Goal: Task Accomplishment & Management: Use online tool/utility

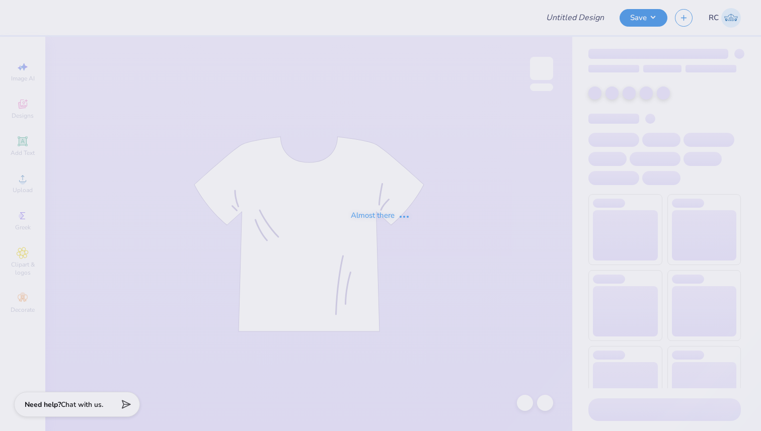
type input "[PERSON_NAME] : [GEOGRAPHIC_DATA]"
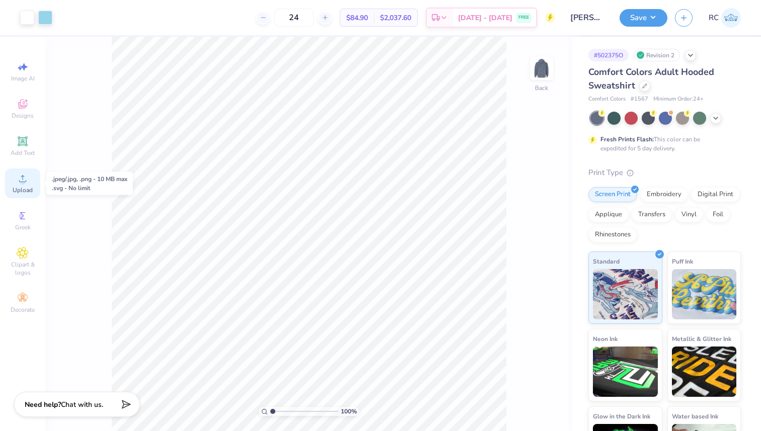
click at [27, 189] on span "Upload" at bounding box center [23, 190] width 20 height 8
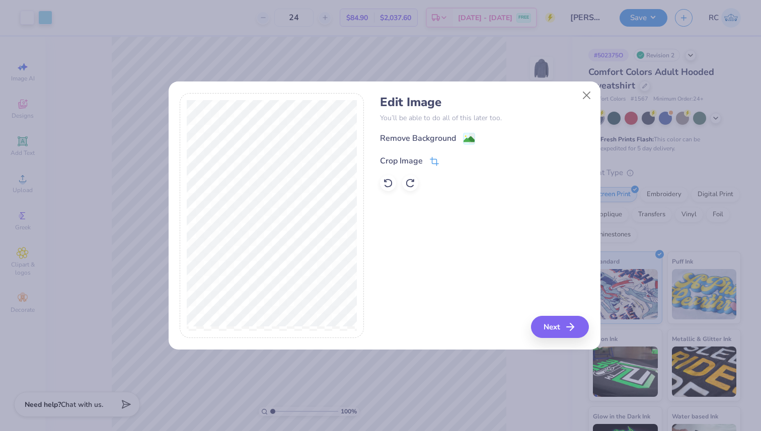
click at [432, 157] on icon at bounding box center [435, 160] width 7 height 7
click at [450, 155] on button at bounding box center [451, 159] width 11 height 11
click at [463, 141] on image at bounding box center [468, 140] width 11 height 11
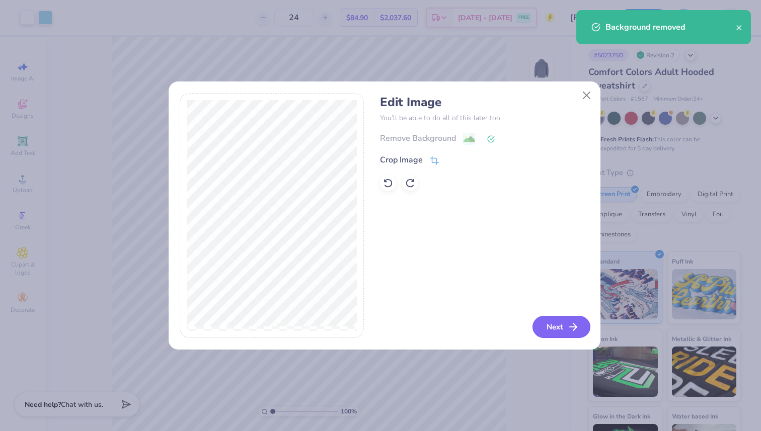
click at [566, 328] on button "Next" at bounding box center [561, 327] width 58 height 22
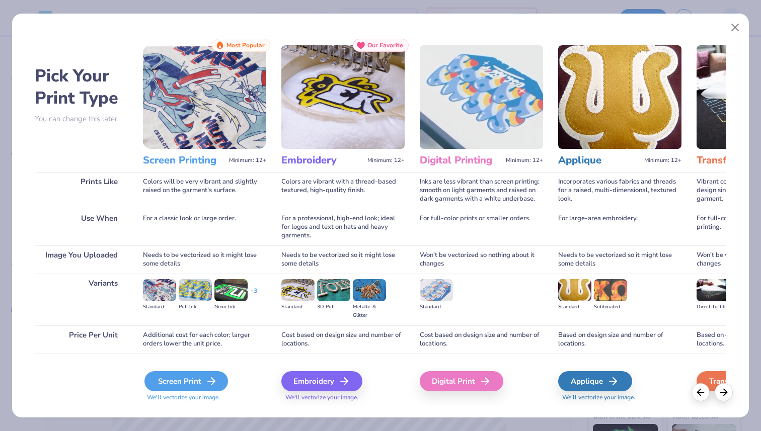
click at [207, 384] on icon at bounding box center [211, 381] width 12 height 12
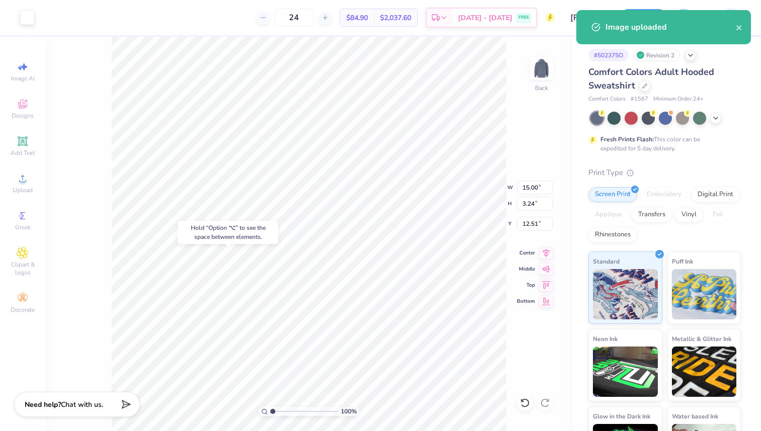
type input "12.51"
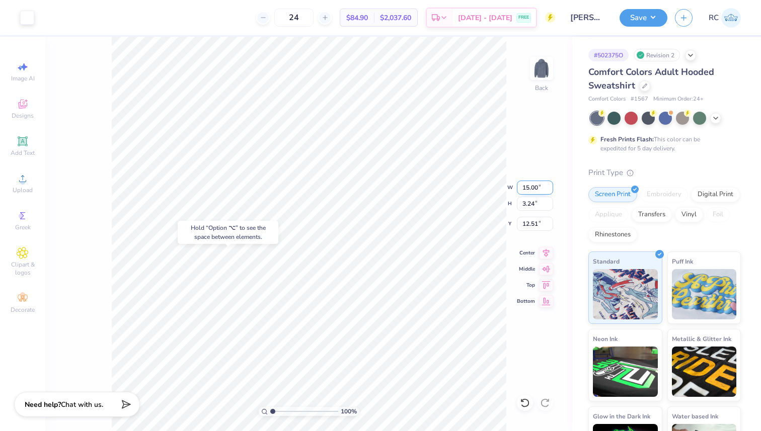
click at [527, 189] on input "15.00" at bounding box center [535, 188] width 36 height 14
type input "7.00"
type input "1.51"
type input "13.12"
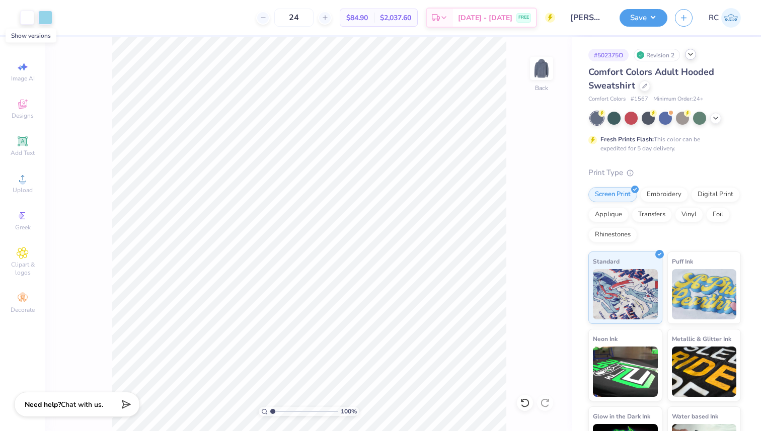
click at [693, 54] on icon at bounding box center [690, 54] width 8 height 8
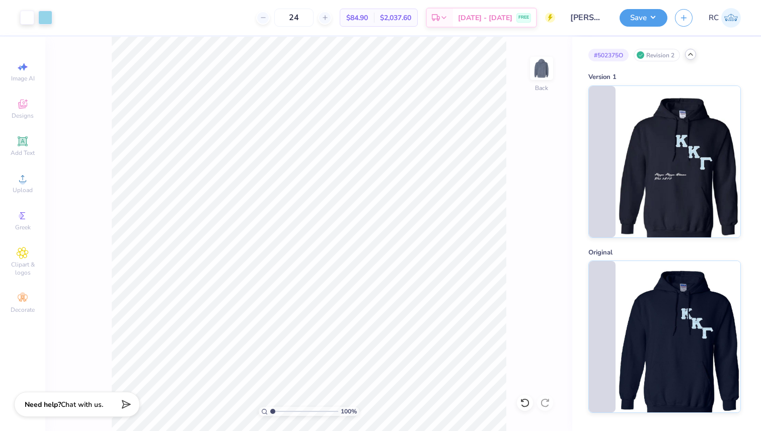
click at [694, 57] on icon at bounding box center [690, 54] width 8 height 8
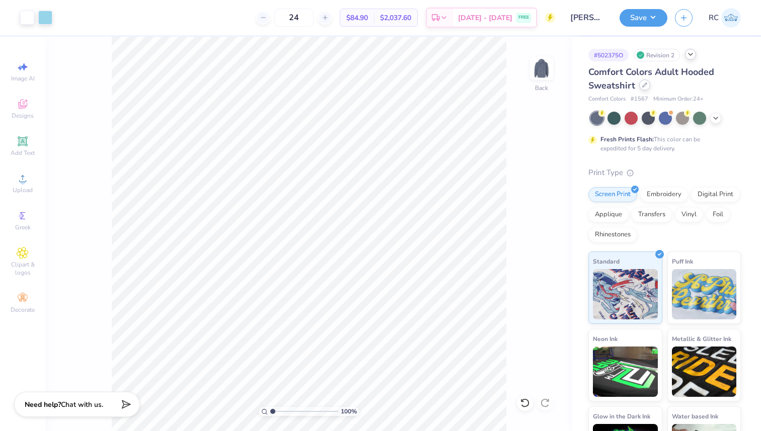
click at [645, 85] on icon at bounding box center [644, 84] width 5 height 5
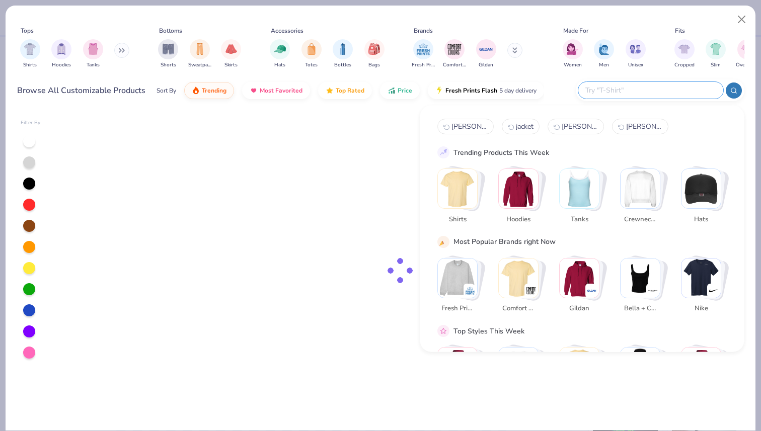
click at [661, 95] on input "text" at bounding box center [650, 91] width 132 height 12
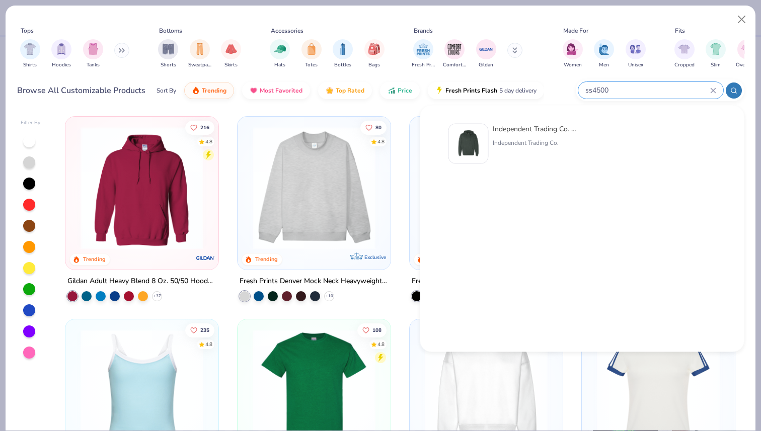
type input "ss4500"
click at [507, 140] on div "Independent Trading Co." at bounding box center [534, 142] width 85 height 9
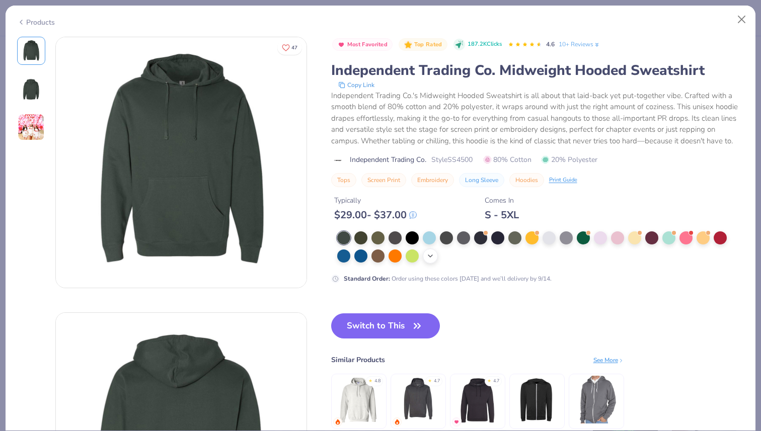
click at [430, 260] on icon at bounding box center [430, 256] width 8 height 8
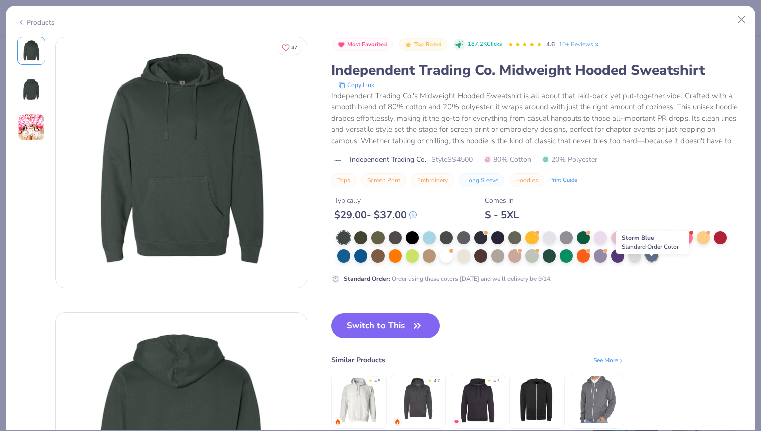
click at [651, 262] on div at bounding box center [651, 255] width 13 height 13
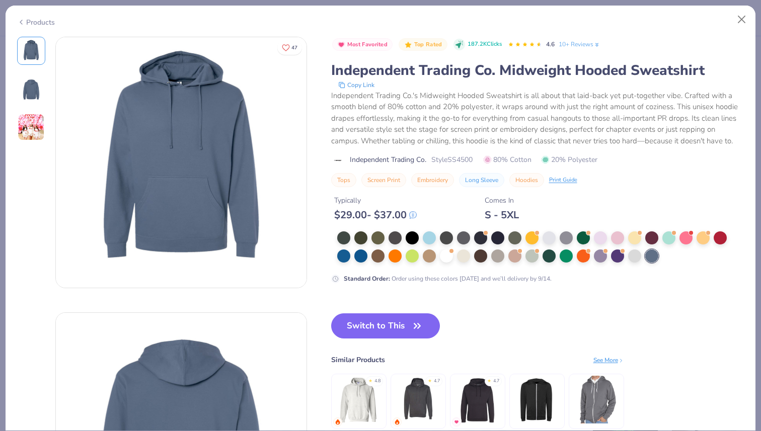
click at [655, 263] on div at bounding box center [651, 256] width 13 height 13
click at [399, 339] on button "Switch to This" at bounding box center [385, 325] width 109 height 25
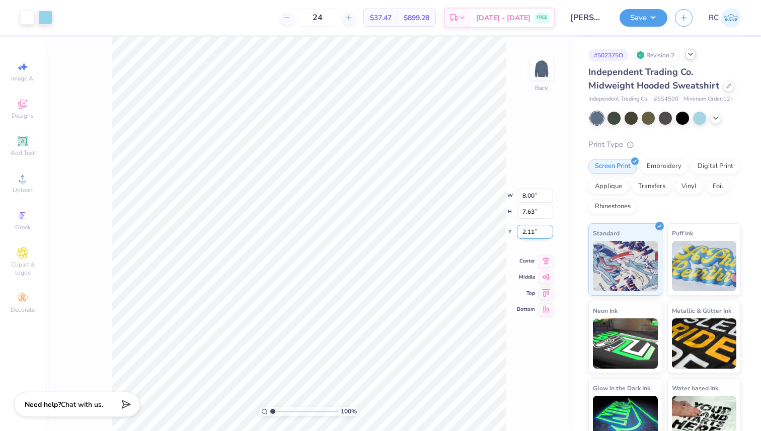
click at [527, 232] on input "2.11" at bounding box center [535, 232] width 36 height 14
type input "3.00"
type input "11.61"
type input "11.57"
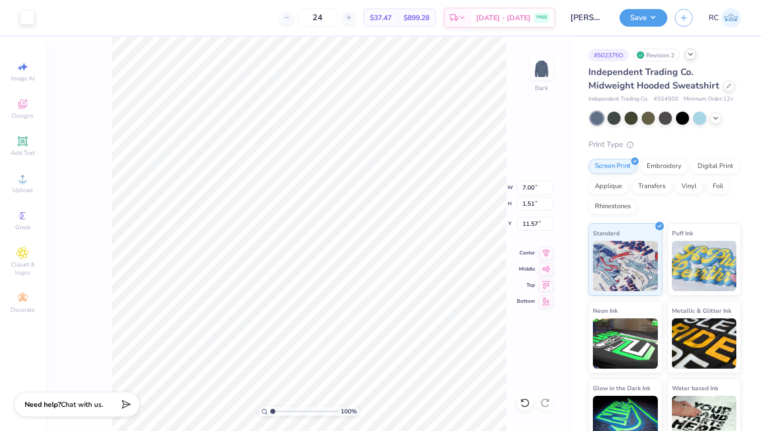
type input "11.66"
click at [654, 11] on button "Save" at bounding box center [643, 17] width 48 height 18
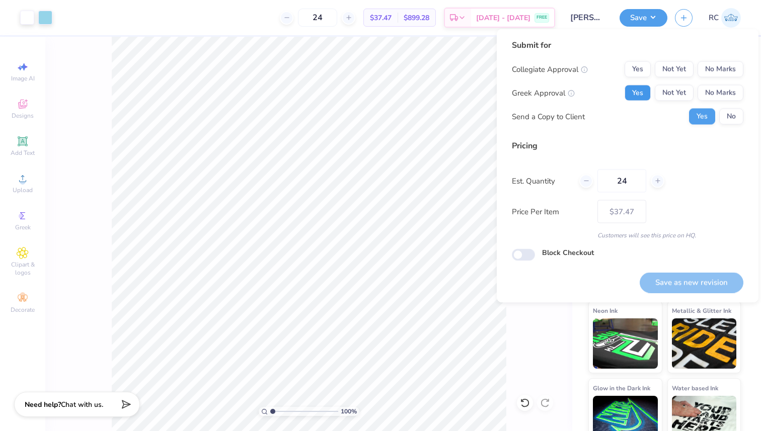
click at [641, 89] on button "Yes" at bounding box center [637, 93] width 26 height 16
click at [717, 65] on button "No Marks" at bounding box center [720, 69] width 46 height 16
click at [521, 253] on input "Block Checkout" at bounding box center [523, 255] width 23 height 12
checkbox input "true"
click at [619, 182] on input "24" at bounding box center [621, 181] width 49 height 23
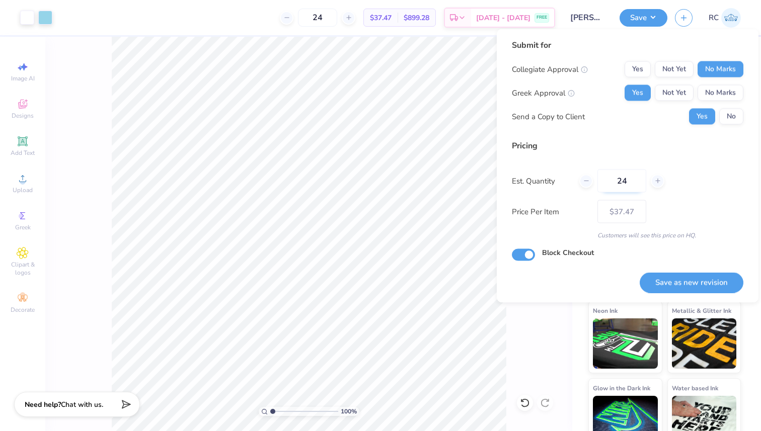
click at [619, 182] on input "24" at bounding box center [621, 181] width 49 height 23
type input "30"
type input "$36.52"
type input "30"
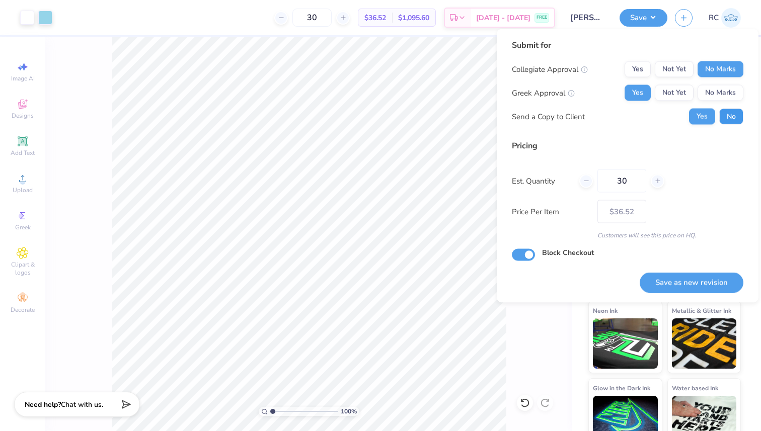
click at [725, 117] on button "No" at bounding box center [731, 117] width 24 height 16
click at [701, 118] on button "Yes" at bounding box center [702, 117] width 26 height 16
click at [680, 284] on button "Save as new revision" at bounding box center [691, 282] width 104 height 21
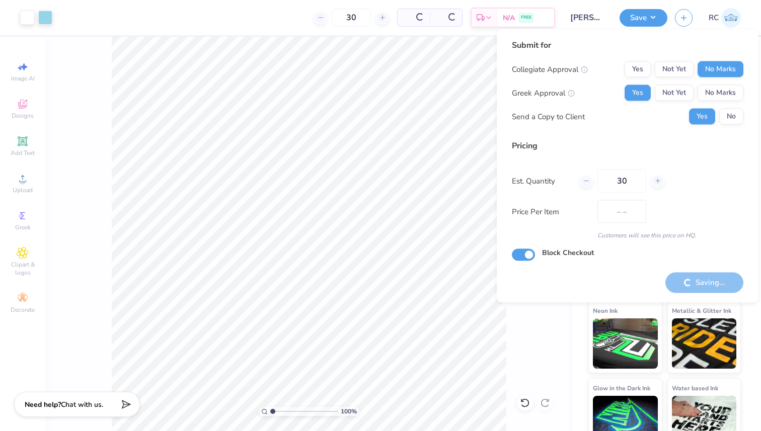
type input "$36.52"
